Goal: Task Accomplishment & Management: Manage account settings

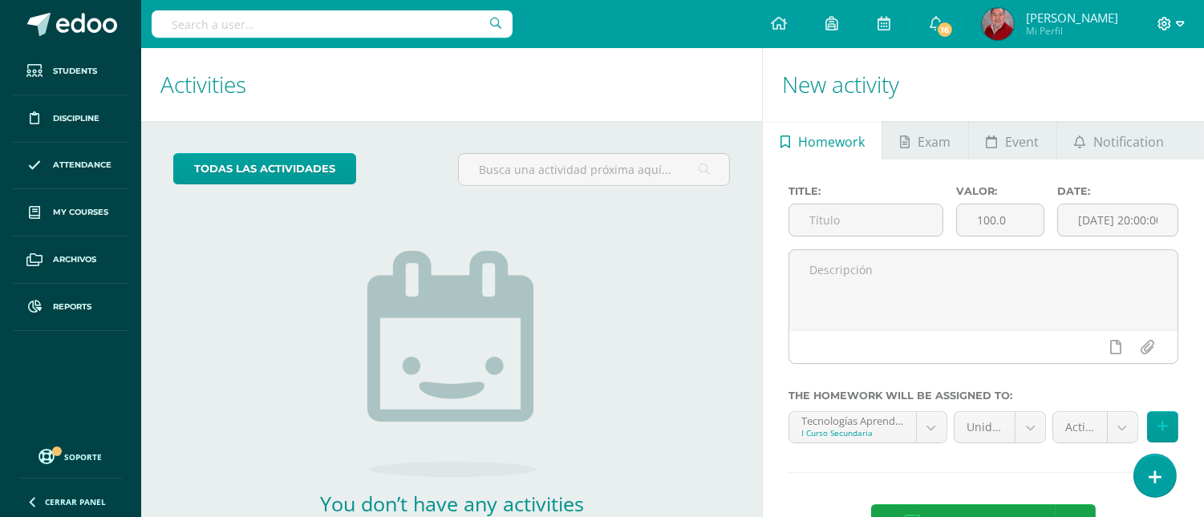
click at [1174, 22] on span at bounding box center [1170, 24] width 27 height 18
click at [1117, 84] on span "Configuración" at bounding box center [1131, 85] width 75 height 15
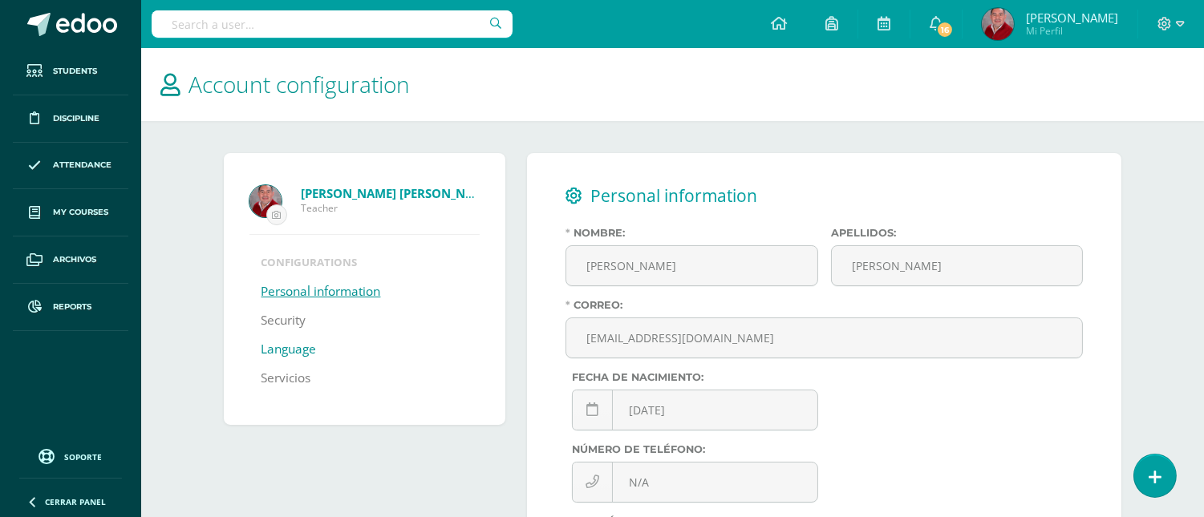
click at [278, 354] on link "Language" at bounding box center [288, 349] width 55 height 29
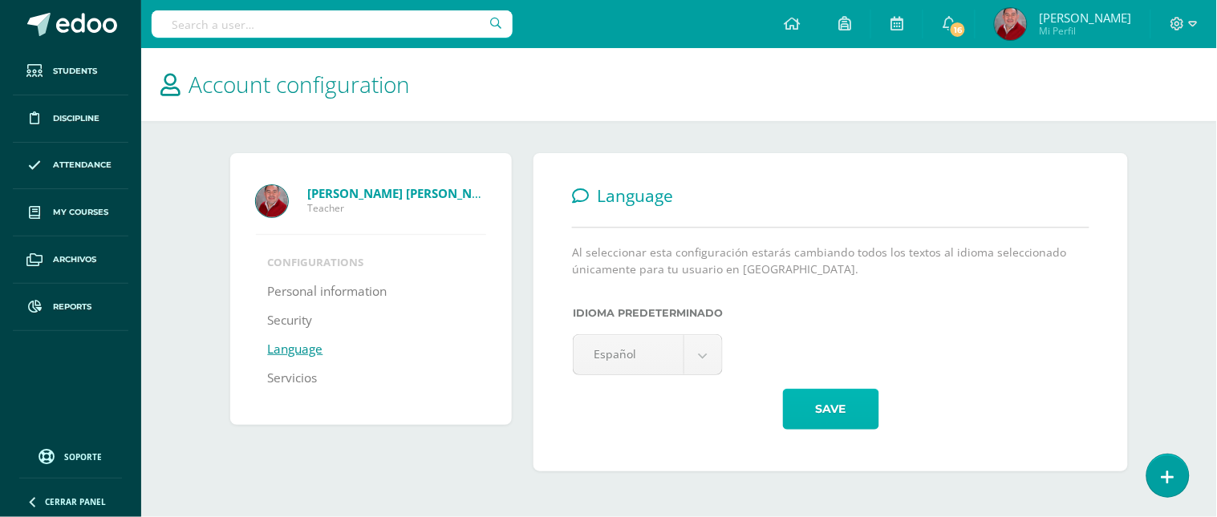
click at [821, 402] on button "Save" at bounding box center [831, 409] width 96 height 41
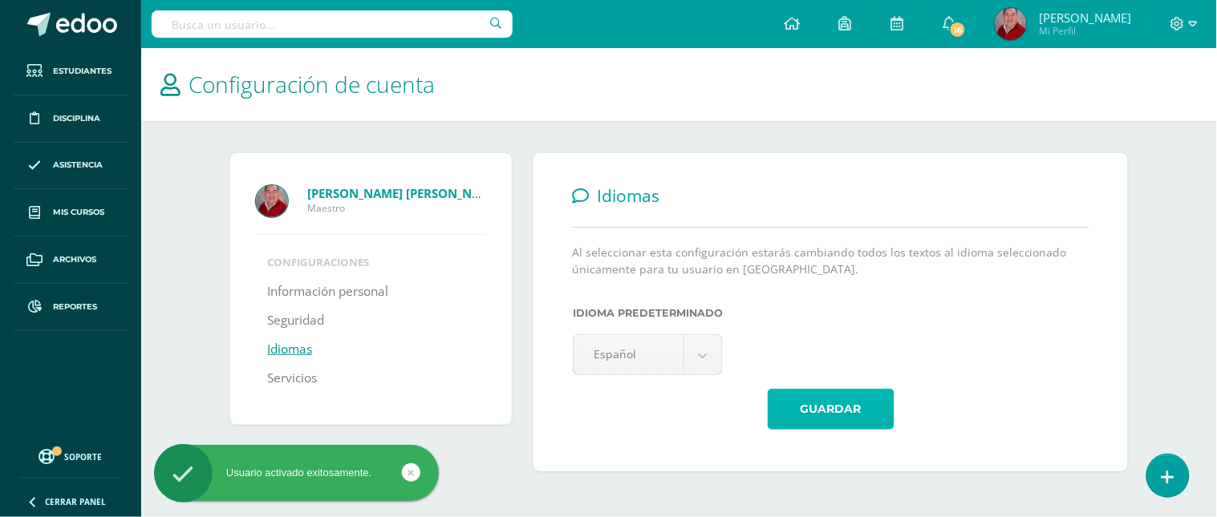
click at [821, 403] on button "Guardar" at bounding box center [831, 409] width 127 height 41
